Goal: Transaction & Acquisition: Purchase product/service

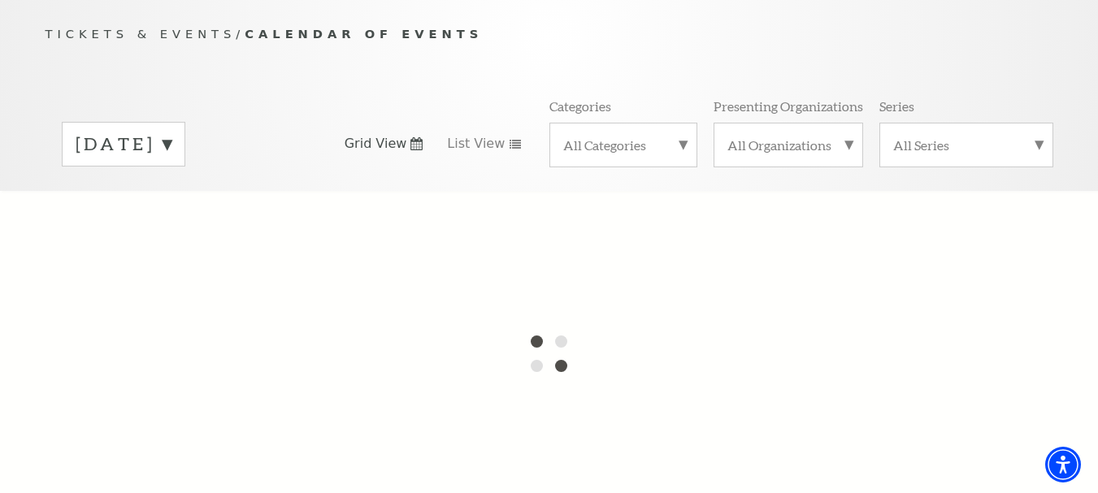
scroll to position [57, 0]
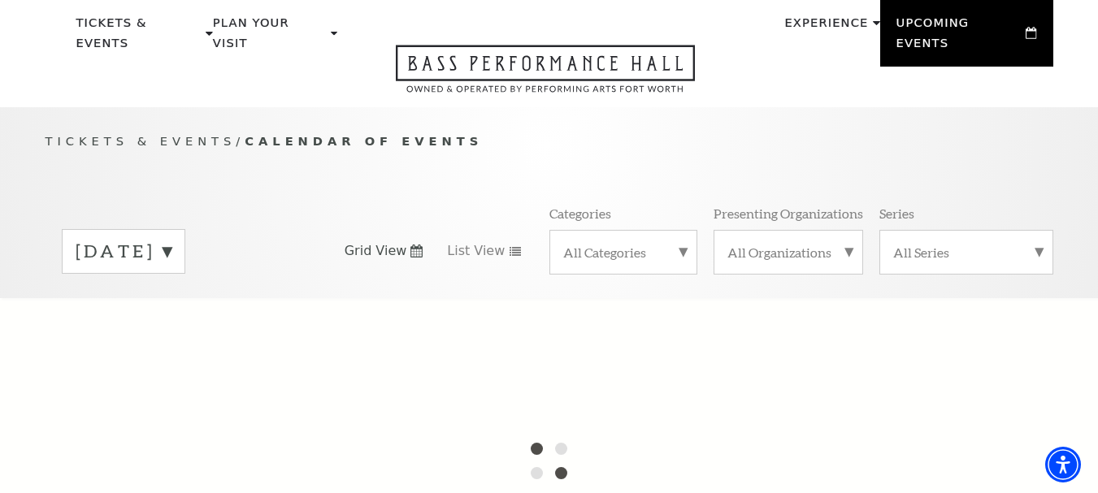
click at [167, 134] on span "Tickets & Events" at bounding box center [140, 141] width 191 height 14
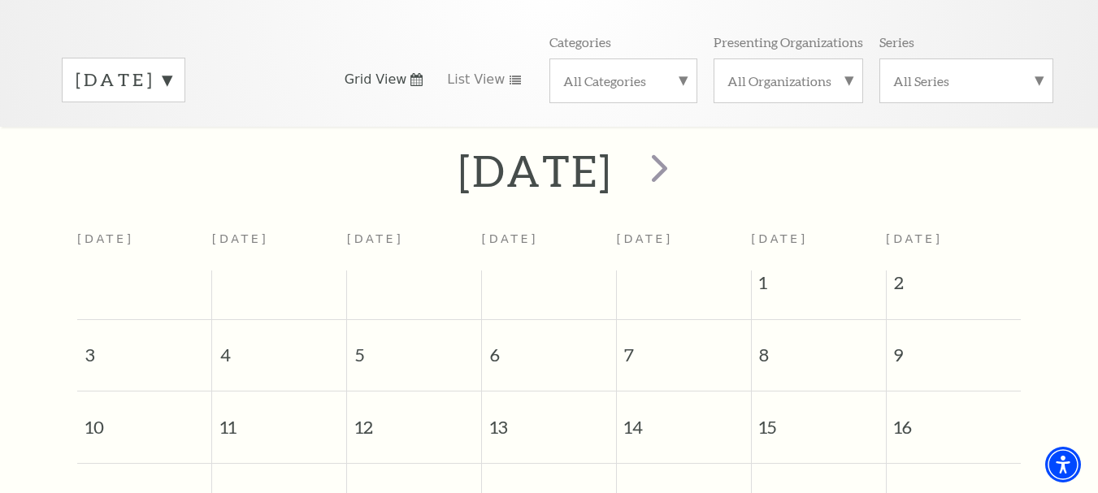
scroll to position [168, 0]
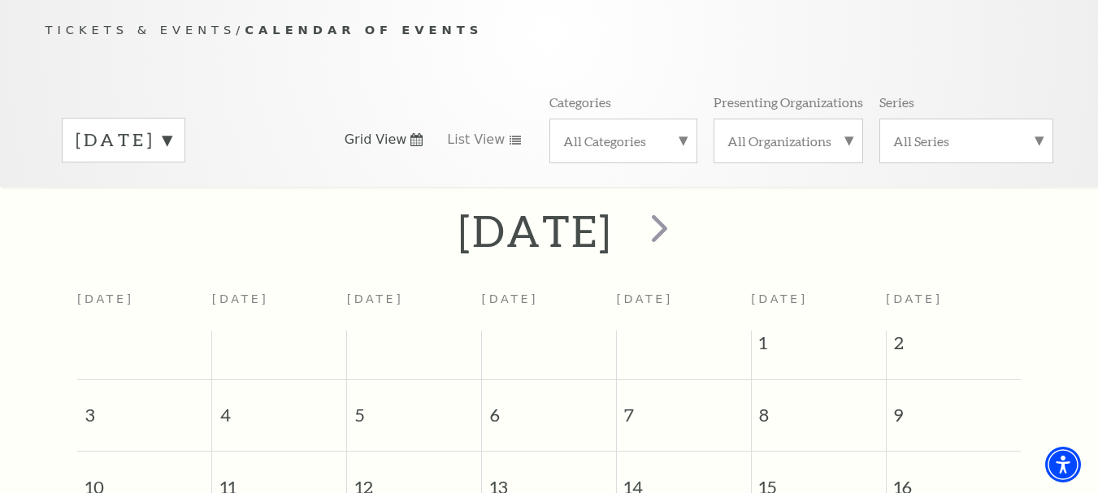
click at [168, 23] on span "Tickets & Events" at bounding box center [140, 30] width 191 height 14
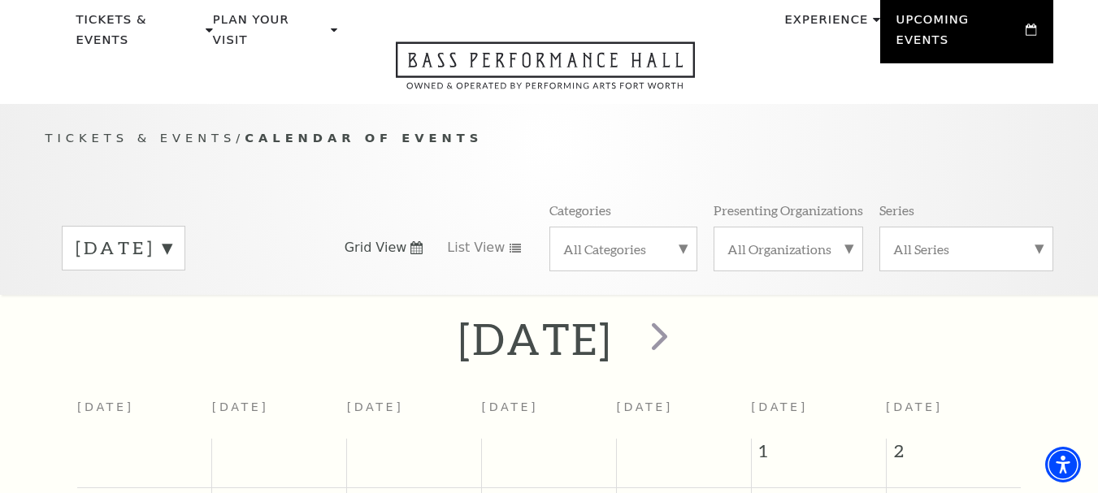
scroll to position [0, 0]
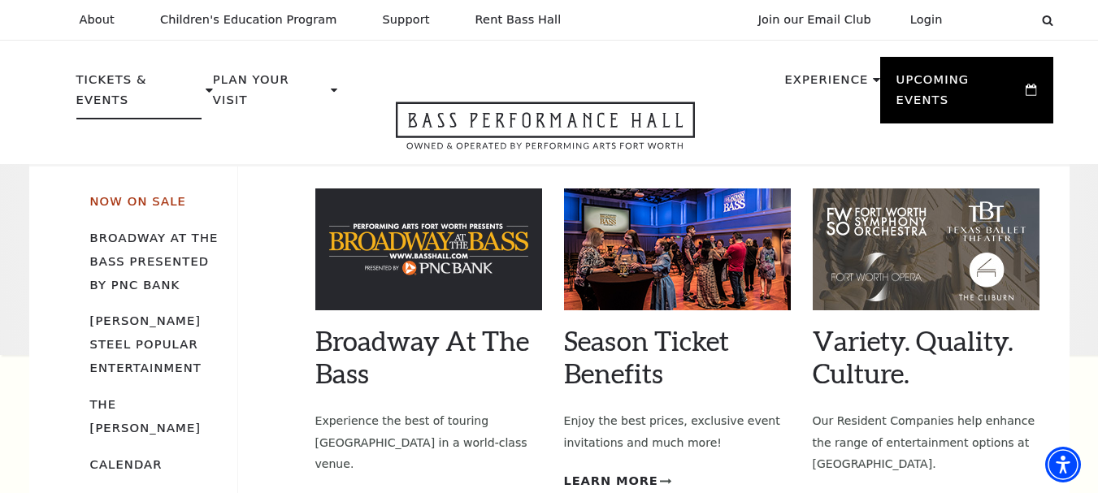
click at [158, 194] on link "Now On Sale" at bounding box center [138, 201] width 96 height 14
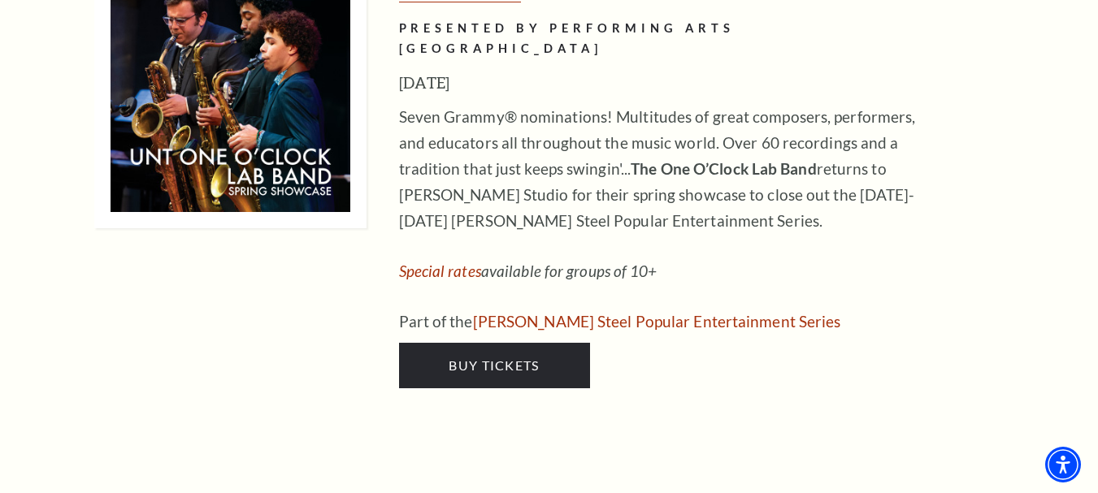
scroll to position [8373, 0]
